Goal: Find specific page/section: Find specific page/section

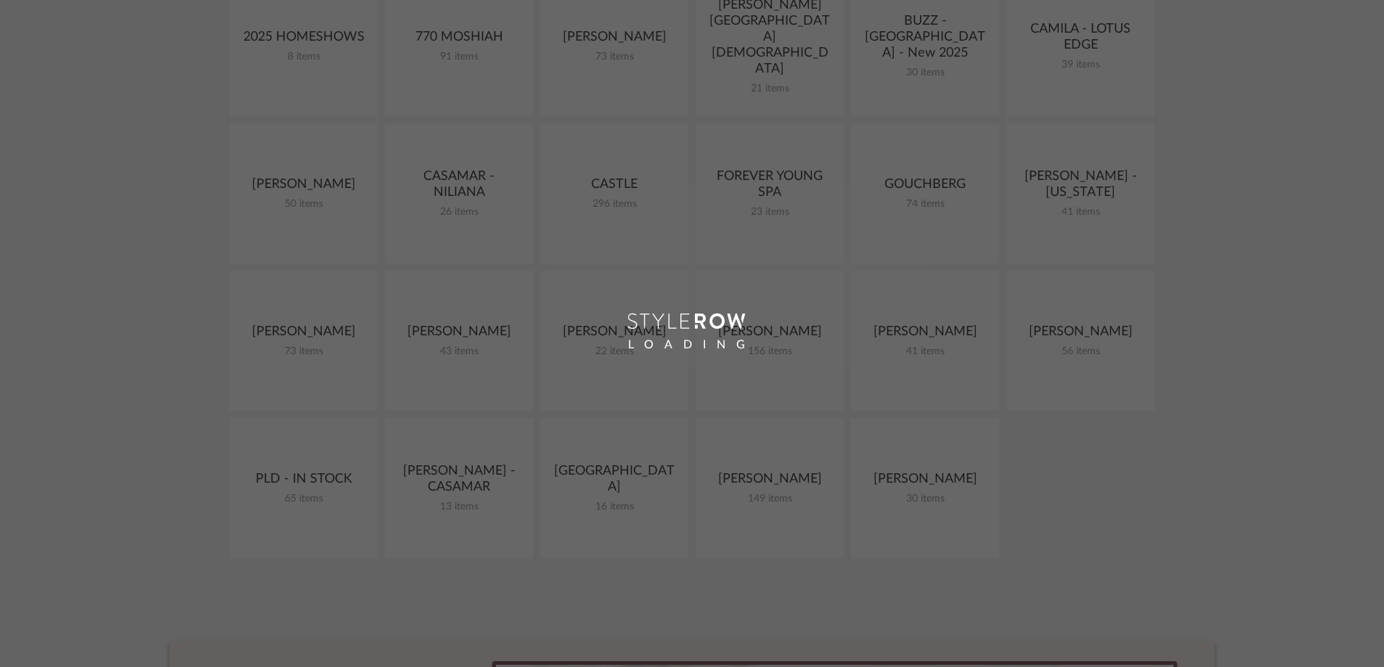
scroll to position [248, 0]
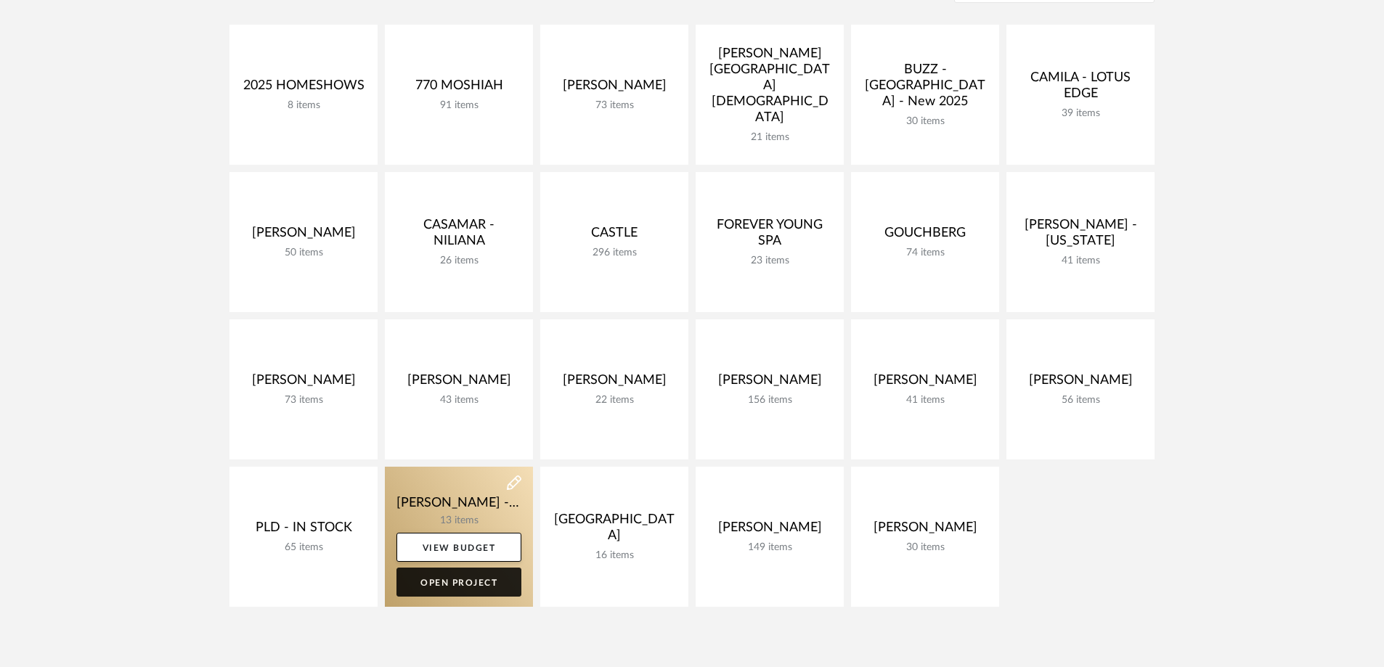
click at [480, 583] on link "Open Project" at bounding box center [459, 582] width 125 height 29
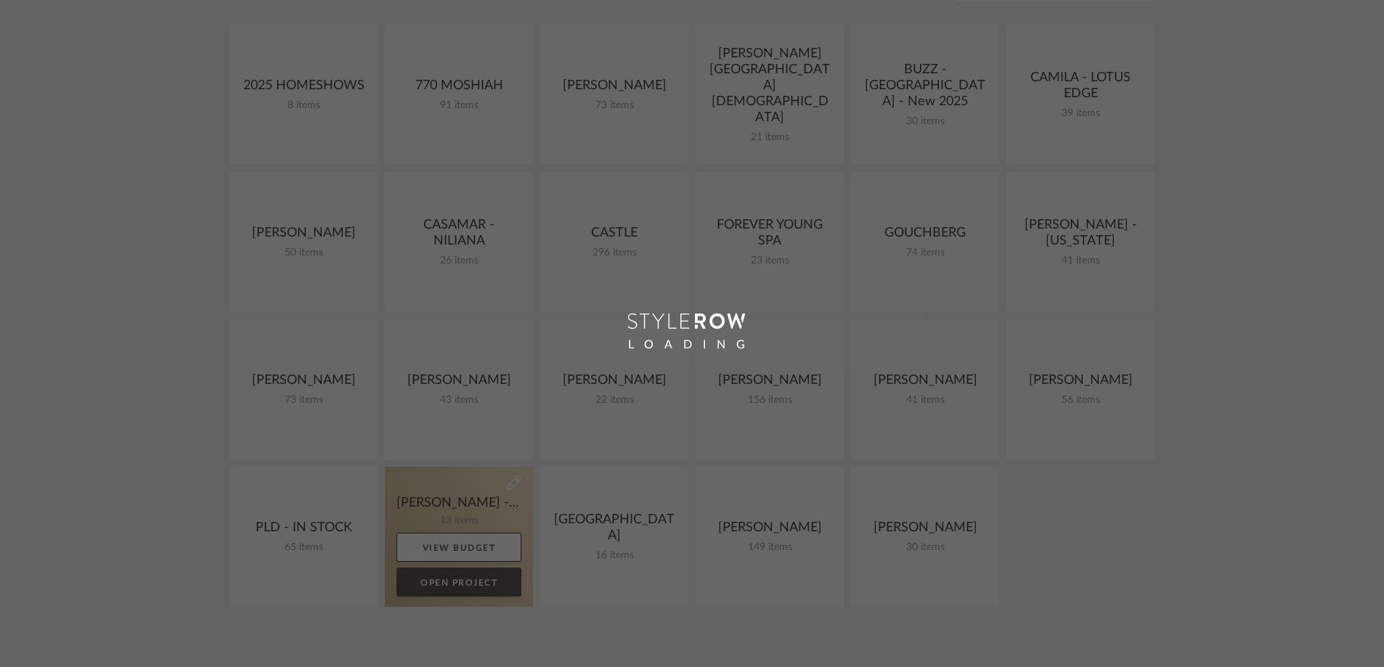
click at [470, 582] on div "Chrome Web Clipper Import Pinterest Support All Projects Library Inspiration Up…" at bounding box center [692, 414] width 1384 height 1325
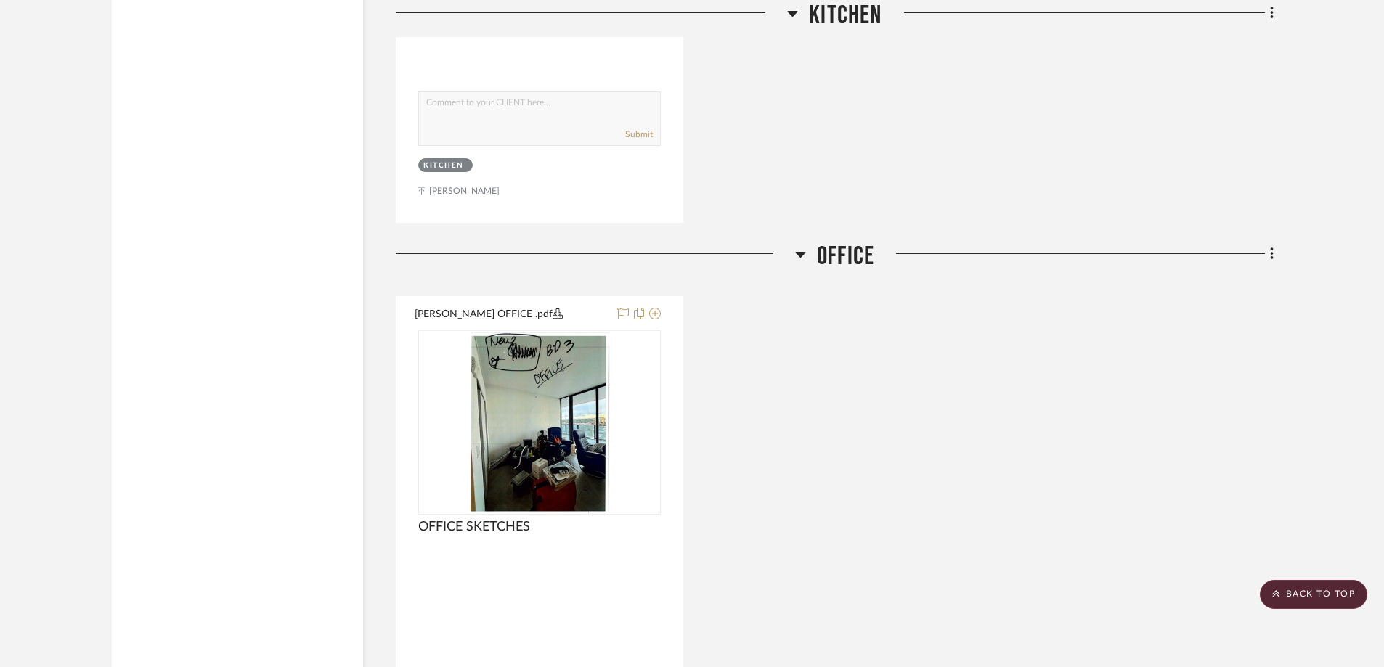
scroll to position [4504, 0]
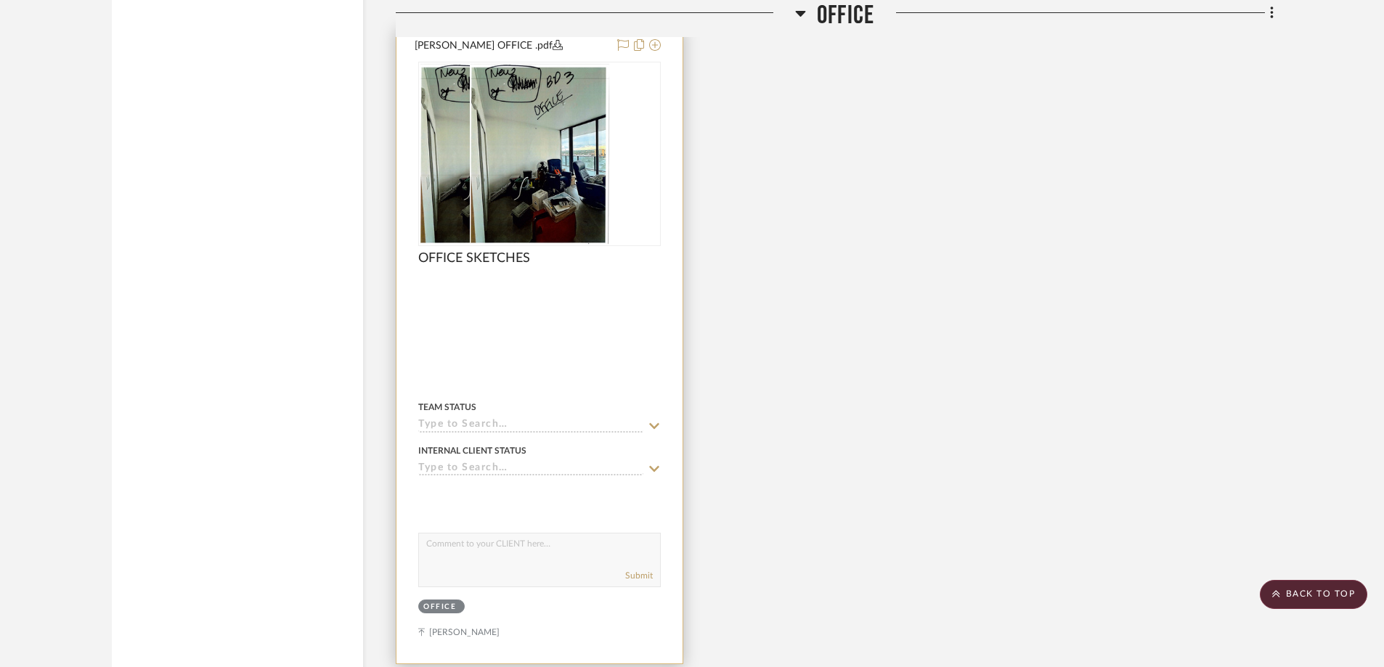
click at [576, 191] on div at bounding box center [539, 154] width 243 height 184
click at [594, 227] on img "0" at bounding box center [540, 154] width 140 height 182
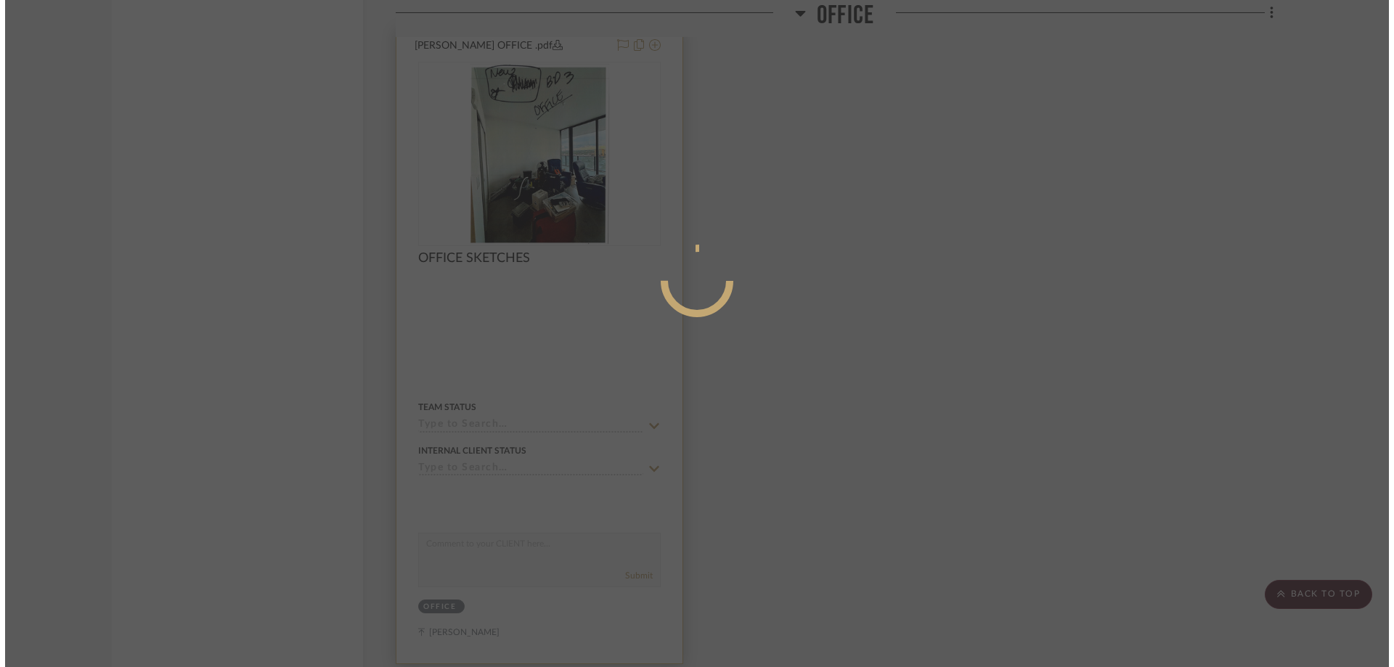
scroll to position [0, 0]
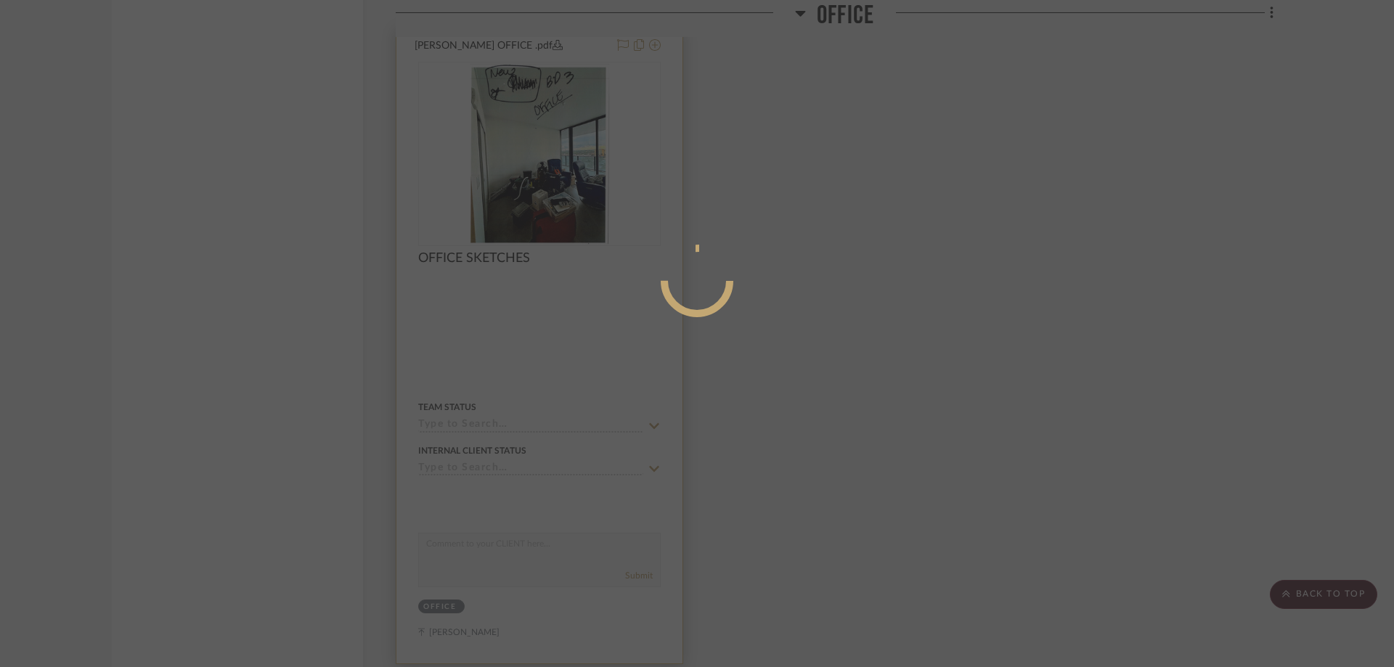
click at [594, 227] on mat-dialog-content at bounding box center [697, 339] width 218 height 625
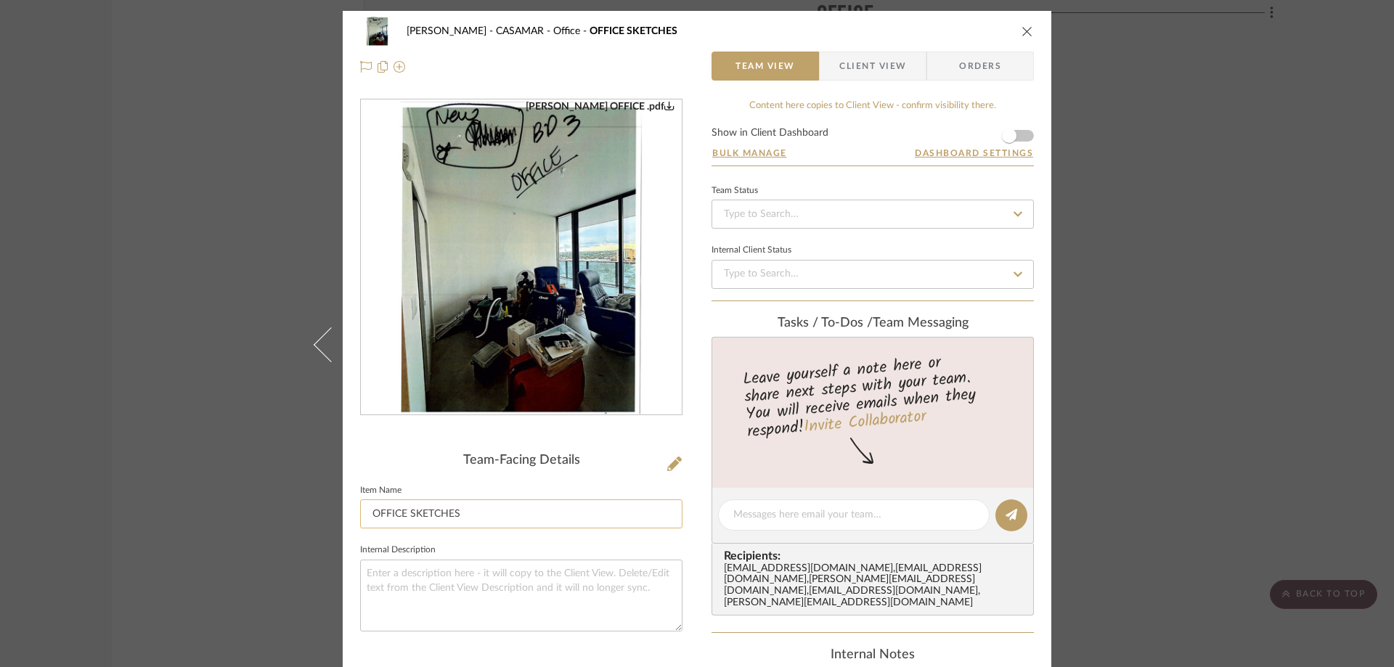
drag, startPoint x: 583, startPoint y: 490, endPoint x: 582, endPoint y: 500, distance: 10.3
click at [582, 499] on fieldset "Item Name OFFICE SKETCHES" at bounding box center [521, 505] width 322 height 49
